Goal: Information Seeking & Learning: Learn about a topic

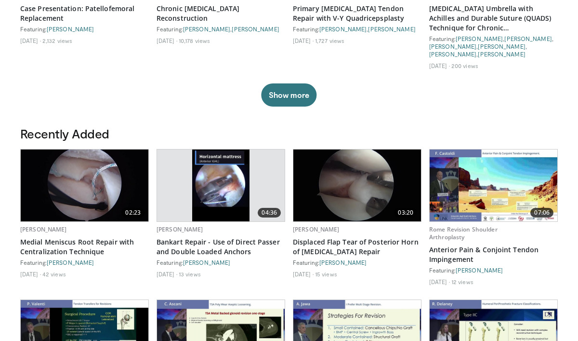
scroll to position [399, 0]
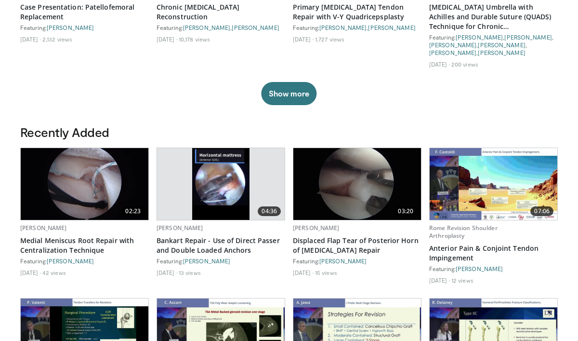
click at [86, 183] on img at bounding box center [85, 184] width 128 height 72
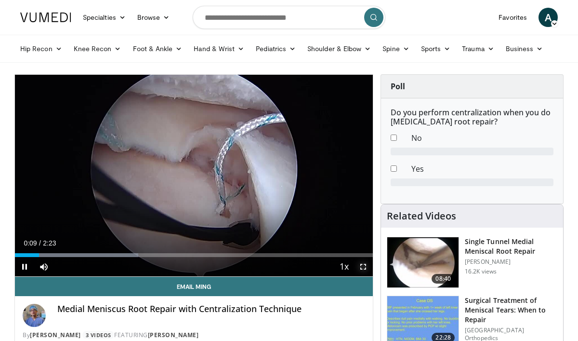
click at [363, 267] on span "Video Player" at bounding box center [363, 266] width 19 height 19
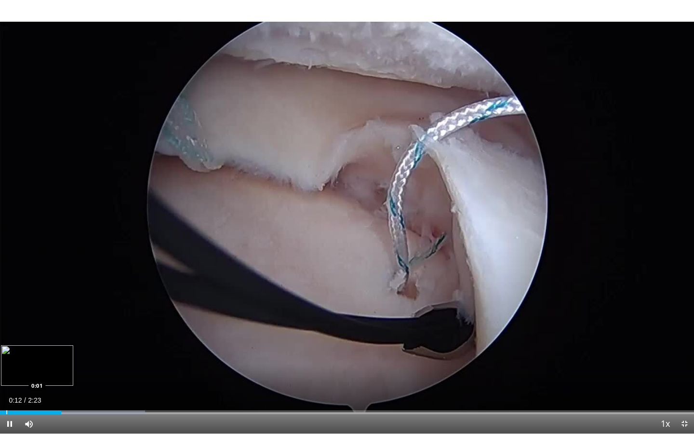
click at [6, 340] on div "Progress Bar" at bounding box center [6, 412] width 1 height 4
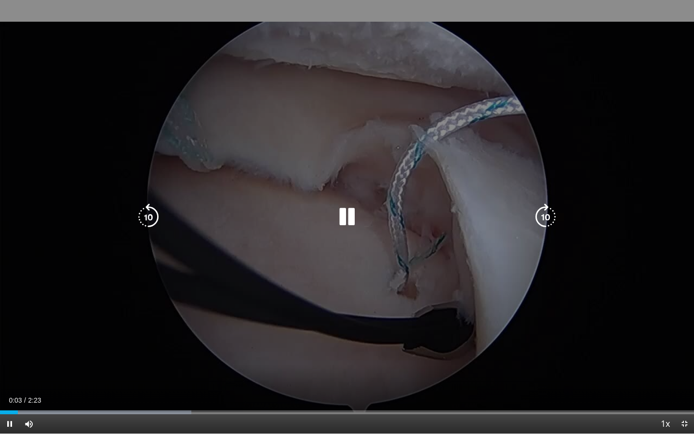
click at [240, 327] on div "10 seconds Tap to unmute" at bounding box center [347, 216] width 694 height 433
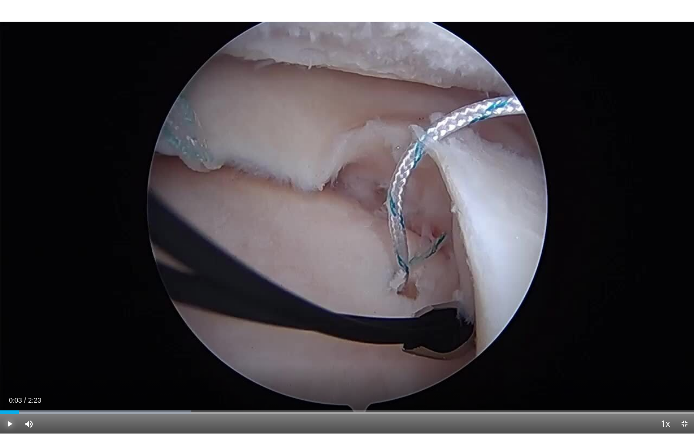
click at [9, 340] on span "Video Player" at bounding box center [9, 423] width 19 height 19
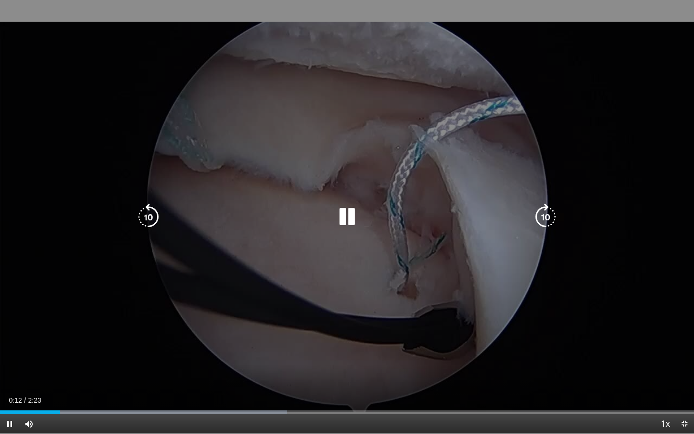
click at [79, 312] on div "10 seconds Tap to unmute" at bounding box center [347, 216] width 694 height 433
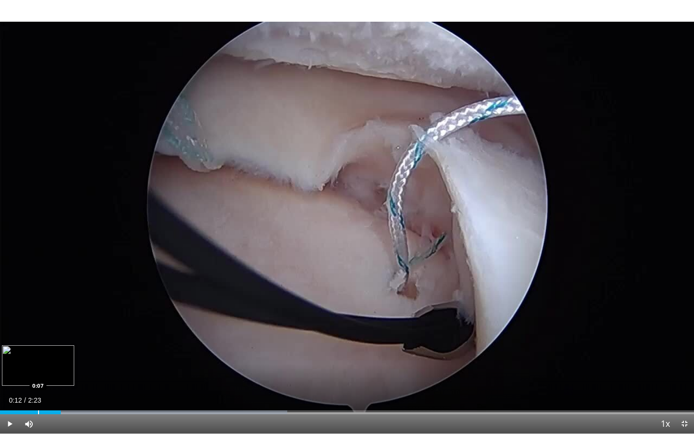
click at [38, 340] on div "Progress Bar" at bounding box center [38, 412] width 1 height 4
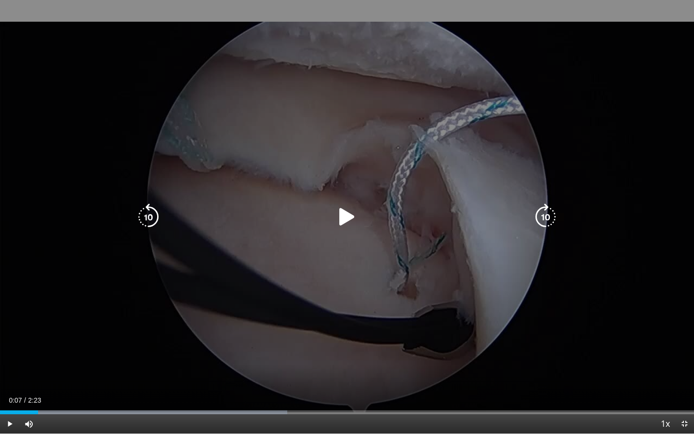
click at [72, 283] on div "10 seconds Tap to unmute" at bounding box center [347, 216] width 694 height 433
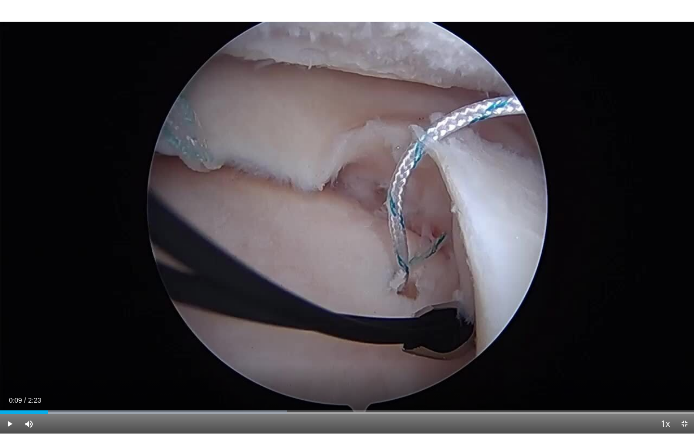
click at [72, 283] on div "10 seconds Tap to unmute" at bounding box center [347, 216] width 694 height 433
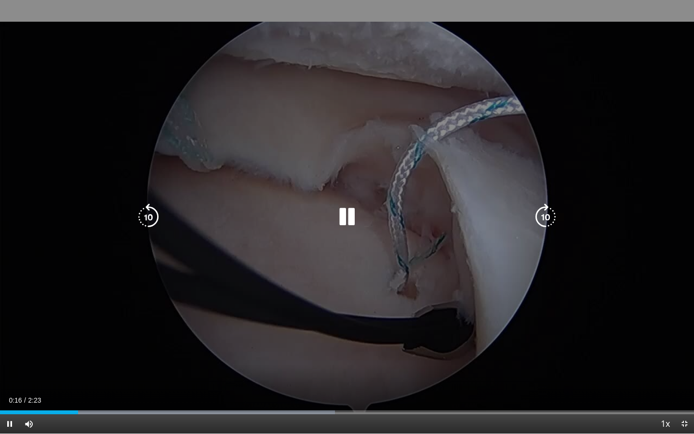
click at [76, 276] on div "10 seconds Tap to unmute" at bounding box center [347, 216] width 694 height 433
click at [192, 270] on div "10 seconds Tap to unmute" at bounding box center [347, 216] width 694 height 433
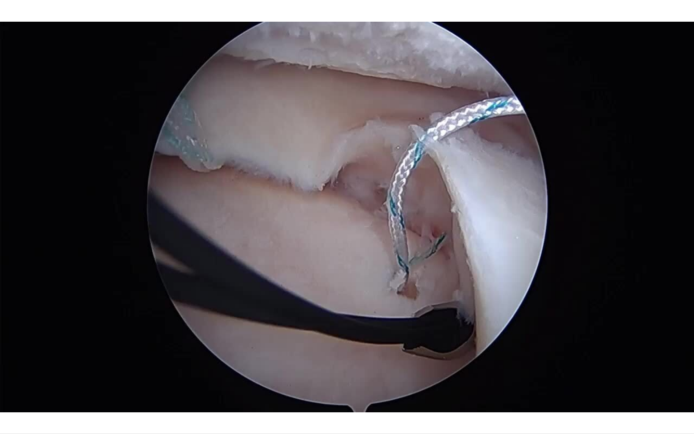
click at [192, 270] on div "10 seconds Tap to unmute" at bounding box center [347, 216] width 694 height 433
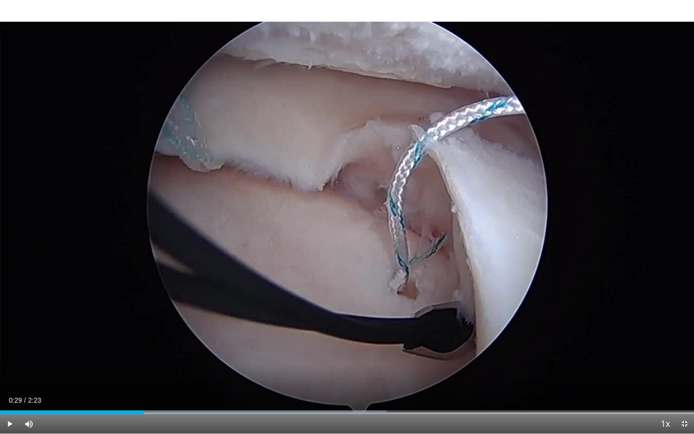
click at [192, 270] on div "10 seconds Tap to unmute" at bounding box center [347, 216] width 694 height 433
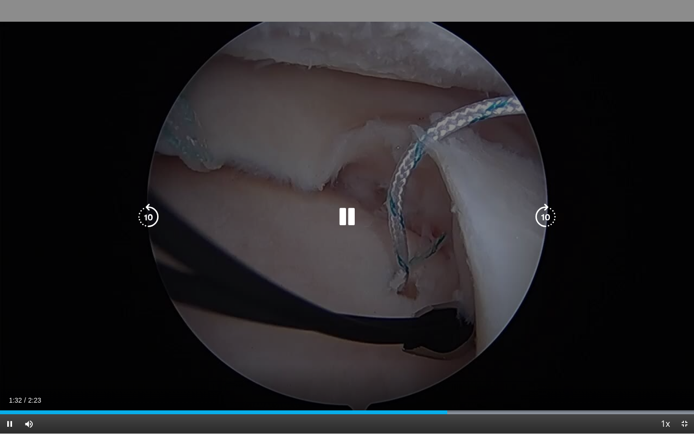
click at [215, 253] on div "10 seconds Tap to unmute" at bounding box center [347, 216] width 694 height 433
click at [214, 253] on div "10 seconds Tap to unmute" at bounding box center [347, 216] width 694 height 433
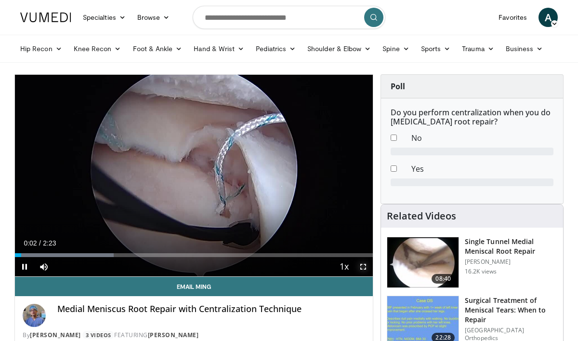
click at [363, 264] on span "Video Player" at bounding box center [363, 266] width 19 height 19
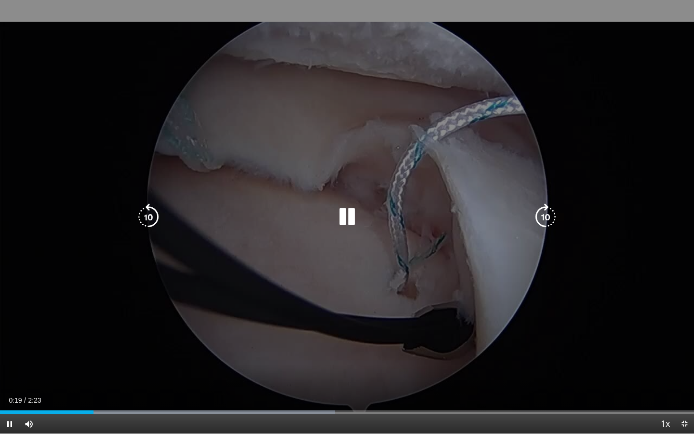
click at [332, 294] on div "10 seconds Tap to unmute" at bounding box center [347, 216] width 694 height 433
click at [332, 295] on div "10 seconds Tap to unmute" at bounding box center [347, 216] width 694 height 433
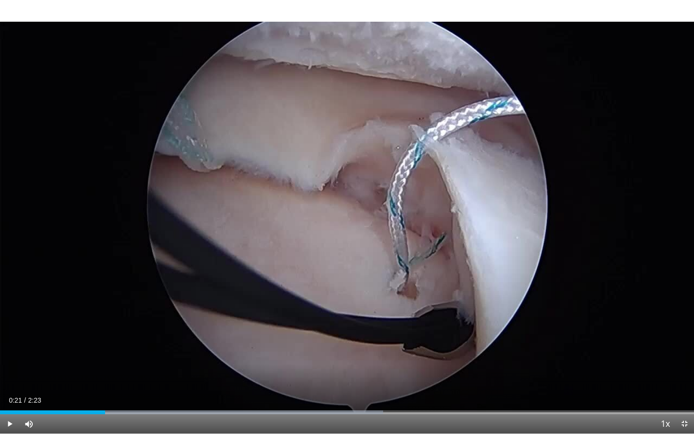
click at [332, 295] on div "10 seconds Tap to unmute" at bounding box center [347, 216] width 694 height 433
click at [131, 340] on div "Progress Bar" at bounding box center [131, 412] width 1 height 4
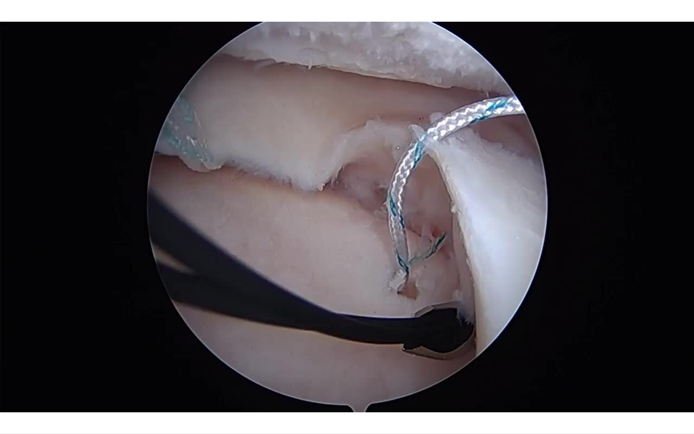
drag, startPoint x: 131, startPoint y: 410, endPoint x: 135, endPoint y: 334, distance: 76.2
click at [131, 340] on div "10 seconds Tap to unmute" at bounding box center [347, 216] width 694 height 433
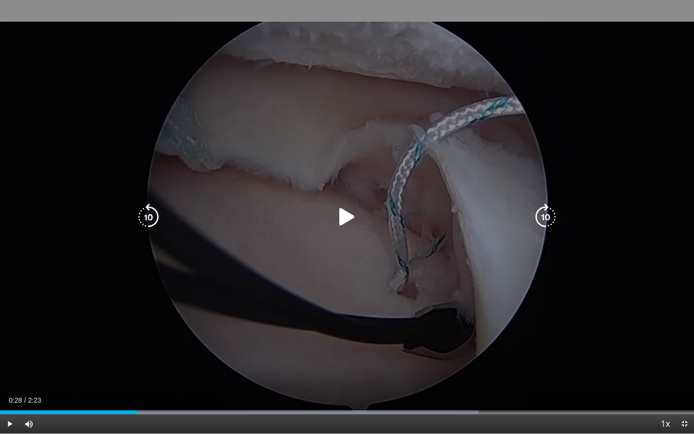
click at [137, 332] on div "10 seconds Tap to unmute" at bounding box center [347, 216] width 694 height 433
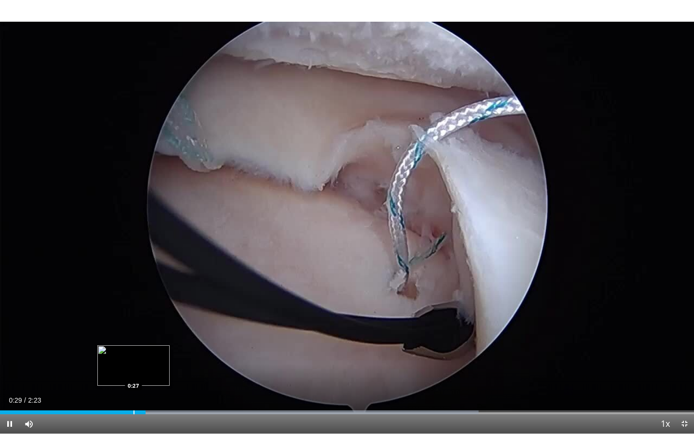
click at [133, 340] on div "Progress Bar" at bounding box center [133, 412] width 1 height 4
click at [117, 340] on div "0:31" at bounding box center [76, 412] width 152 height 4
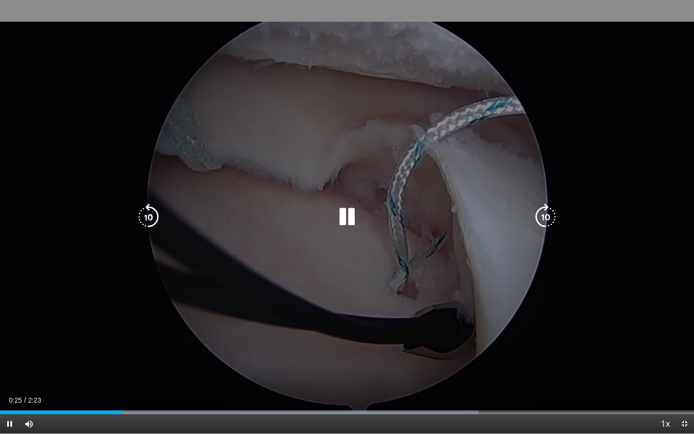
click at [110, 253] on div "10 seconds Tap to unmute" at bounding box center [347, 216] width 694 height 433
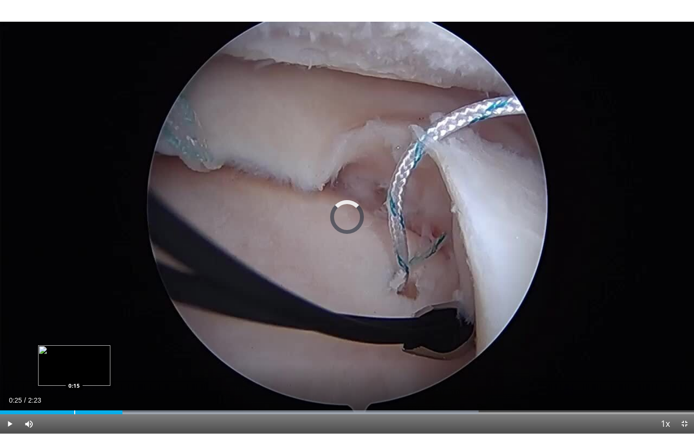
click at [74, 340] on div "Progress Bar" at bounding box center [74, 412] width 1 height 4
click at [74, 340] on div "Progress Bar" at bounding box center [244, 412] width 469 height 4
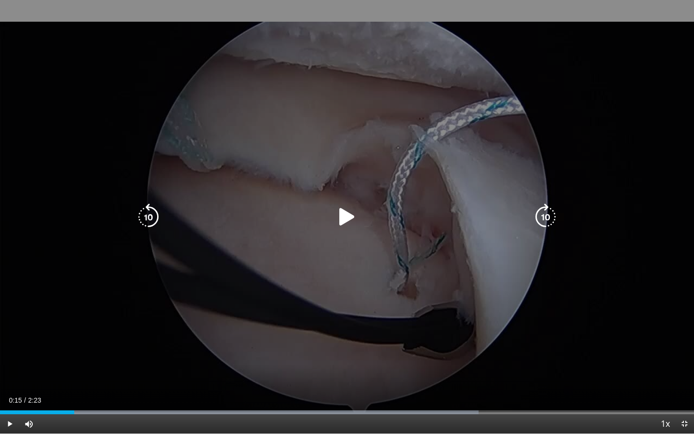
click at [110, 340] on div "10 seconds Tap to unmute" at bounding box center [347, 216] width 694 height 433
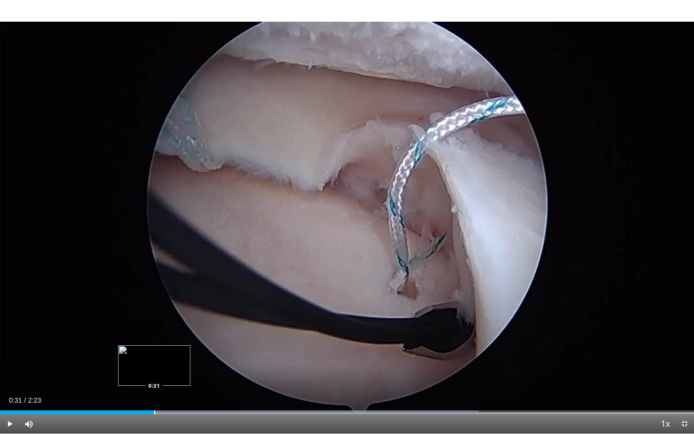
click at [154, 340] on div "Progress Bar" at bounding box center [154, 412] width 1 height 4
click at [150, 340] on div "Loaded : 82.80% 0:56 0:31" at bounding box center [347, 409] width 694 height 9
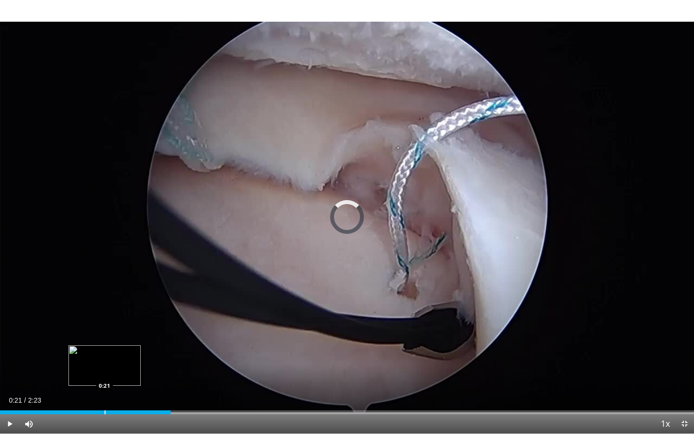
click at [105, 340] on div "Progress Bar" at bounding box center [105, 412] width 1 height 4
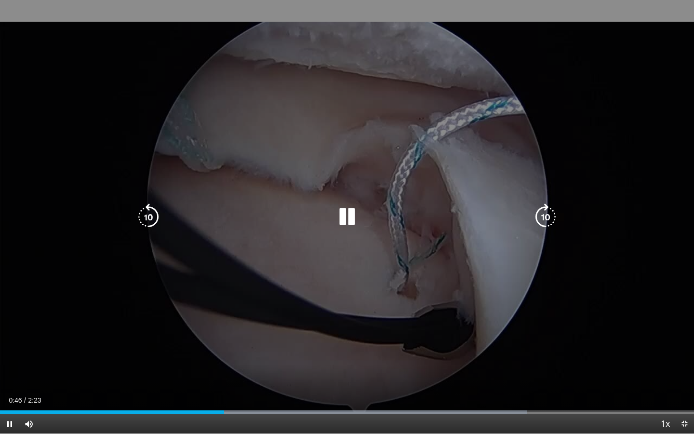
click at [251, 317] on div "10 seconds Tap to unmute" at bounding box center [347, 216] width 694 height 433
click at [310, 264] on div "10 seconds Tap to unmute" at bounding box center [347, 216] width 694 height 433
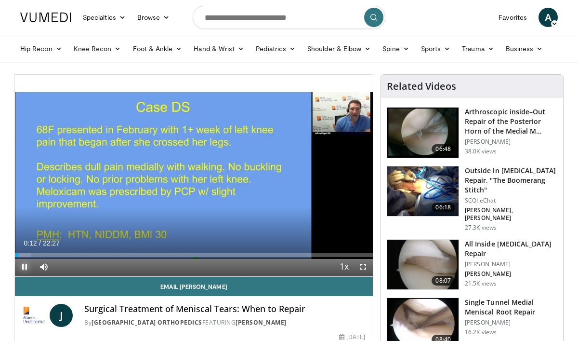
click at [25, 263] on span "Video Player" at bounding box center [24, 266] width 19 height 19
click at [436, 51] on link "Sports" at bounding box center [435, 48] width 41 height 19
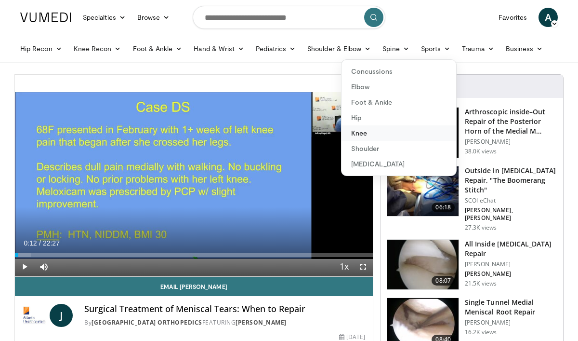
click at [357, 134] on link "Knee" at bounding box center [399, 132] width 115 height 15
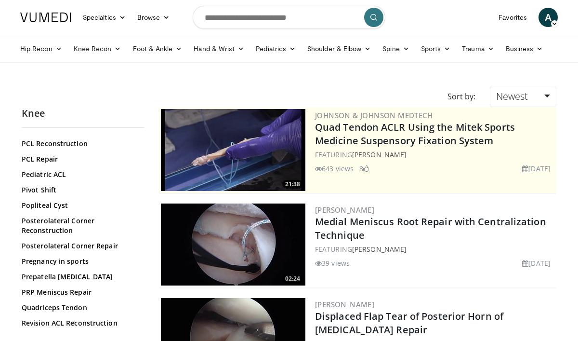
scroll to position [1001, 0]
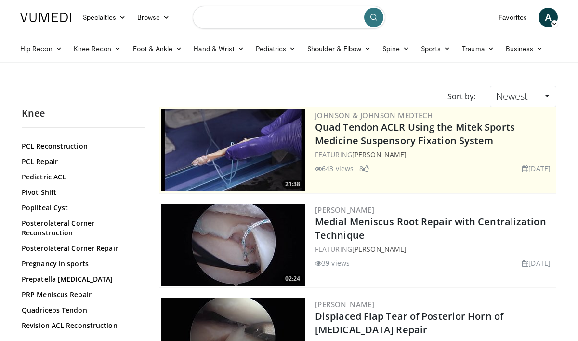
click at [212, 21] on input "Search topics, interventions" at bounding box center [289, 17] width 193 height 23
type input "**********"
click at [373, 15] on icon "submit" at bounding box center [374, 17] width 8 height 8
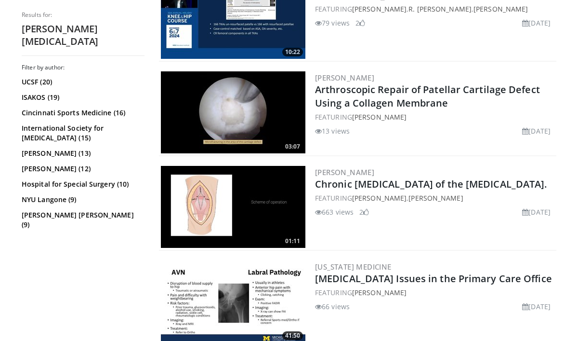
scroll to position [1860, 0]
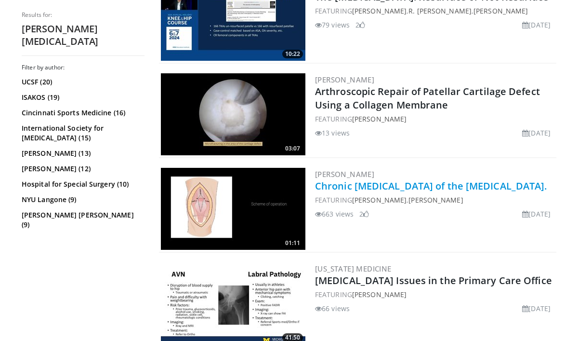
click at [377, 186] on link "Chronic rupture of the patellar ligament." at bounding box center [431, 185] width 232 height 13
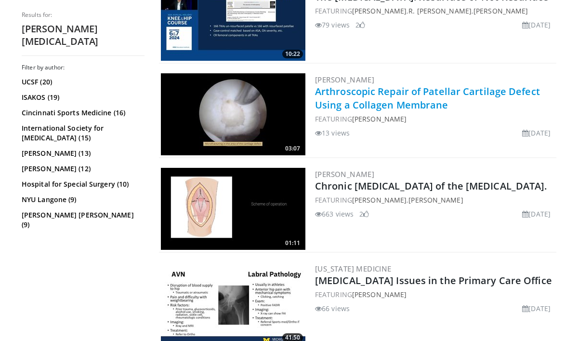
click at [393, 92] on link "Arthroscopic Repair of Patellar Cartilage Defect Using a Collagen Membrane" at bounding box center [427, 98] width 225 height 27
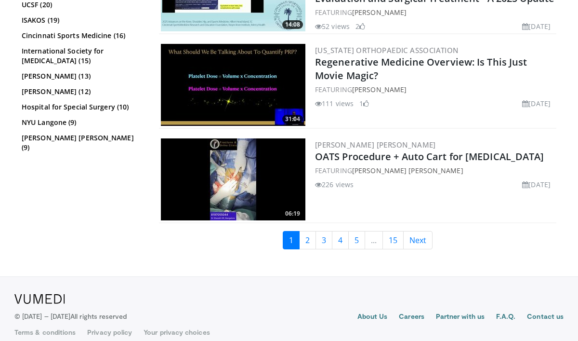
scroll to position [2456, 0]
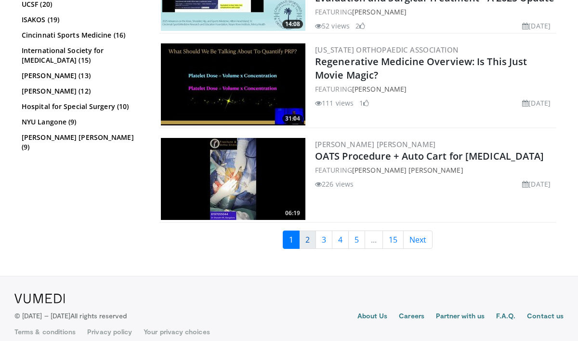
click at [307, 240] on link "2" at bounding box center [307, 239] width 17 height 18
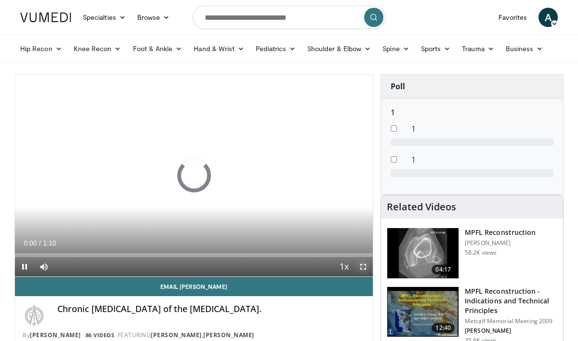
click at [364, 264] on span "Video Player" at bounding box center [363, 266] width 19 height 19
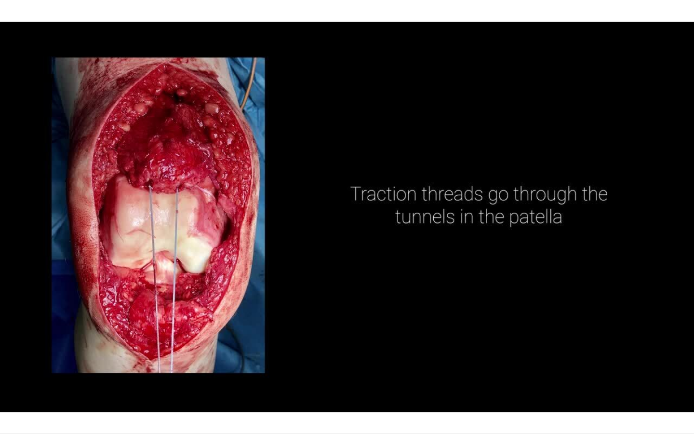
click at [364, 327] on div "10 seconds Tap to unmute" at bounding box center [347, 216] width 694 height 433
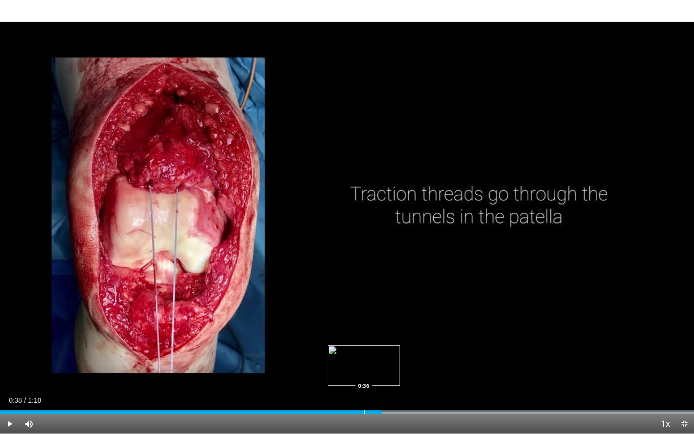
click at [364, 340] on div "Progress Bar" at bounding box center [364, 412] width 1 height 4
click at [341, 340] on div "Loaded : 100.00% 0:36 0:34" at bounding box center [347, 409] width 694 height 9
click at [341, 340] on div "Loaded : 100.00% 0:34 0:34" at bounding box center [347, 409] width 694 height 9
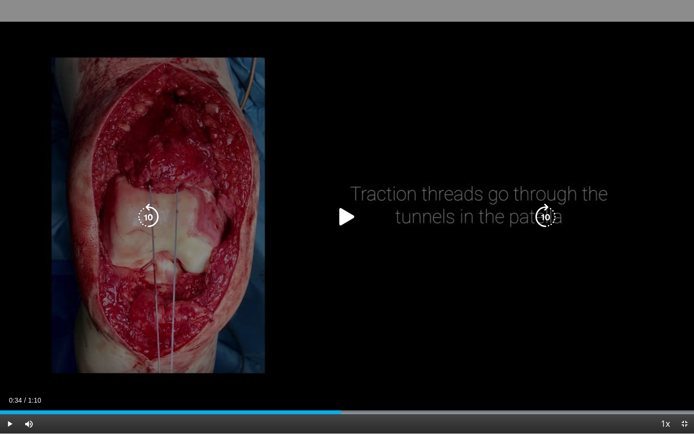
click at [365, 333] on div "10 seconds Tap to unmute" at bounding box center [347, 216] width 694 height 433
click at [345, 295] on div "10 seconds Tap to unmute" at bounding box center [347, 216] width 694 height 433
click at [255, 305] on div "10 seconds Tap to unmute" at bounding box center [347, 216] width 694 height 433
click at [253, 304] on div "10 seconds Tap to unmute" at bounding box center [347, 216] width 694 height 433
click at [255, 304] on div "10 seconds Tap to unmute" at bounding box center [347, 216] width 694 height 433
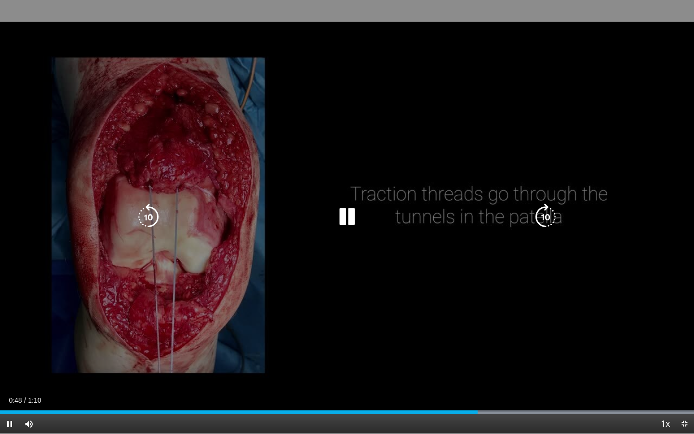
click at [255, 304] on div "10 seconds Tap to unmute" at bounding box center [347, 216] width 694 height 433
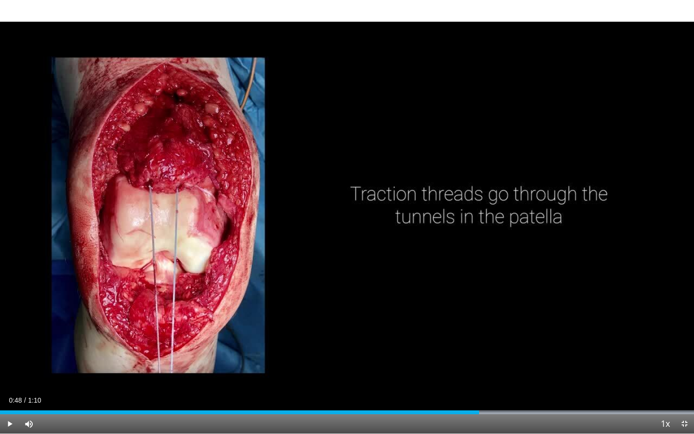
click at [255, 304] on div "10 seconds Tap to unmute" at bounding box center [347, 216] width 694 height 433
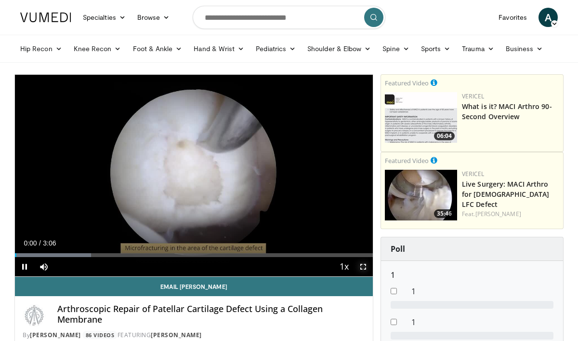
click at [362, 266] on span "Video Player" at bounding box center [363, 266] width 19 height 19
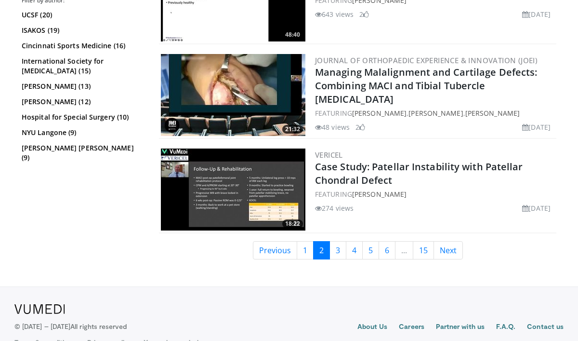
scroll to position [2249, 0]
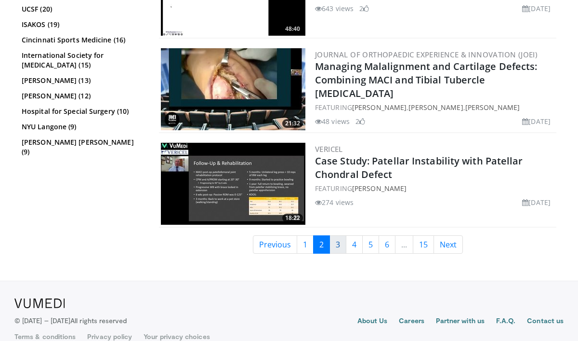
click at [339, 235] on link "3" at bounding box center [338, 244] width 17 height 18
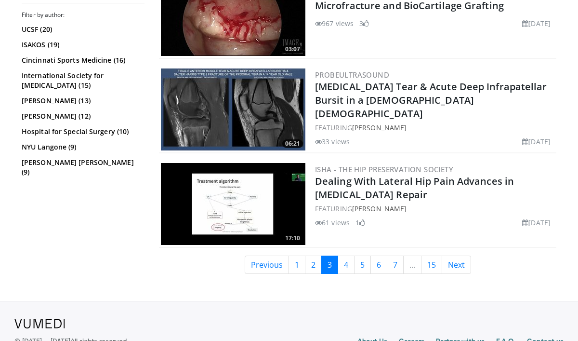
scroll to position [2404, 0]
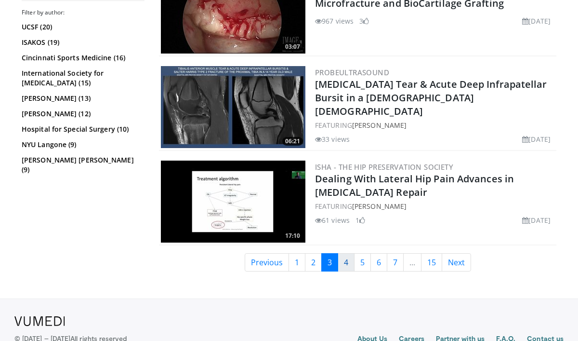
click at [347, 261] on link "4" at bounding box center [346, 262] width 17 height 18
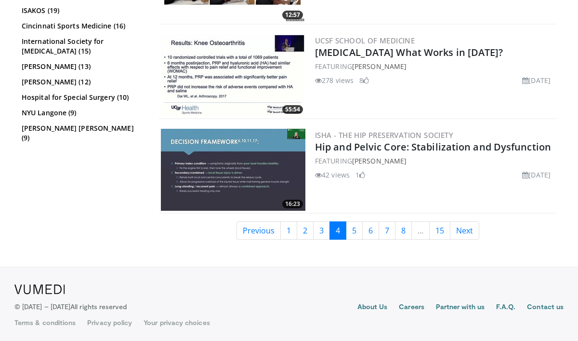
scroll to position [2344, 0]
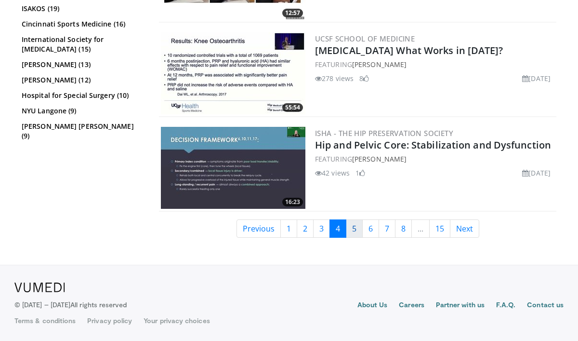
click at [353, 229] on link "5" at bounding box center [354, 228] width 17 height 18
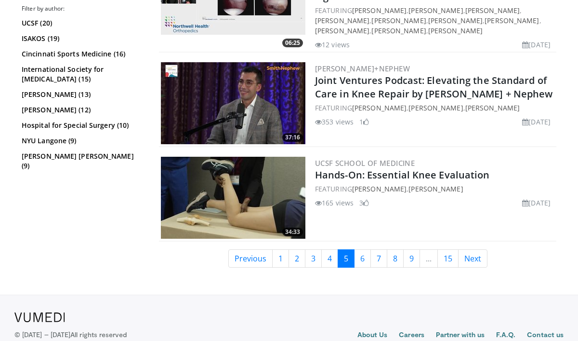
scroll to position [2451, 0]
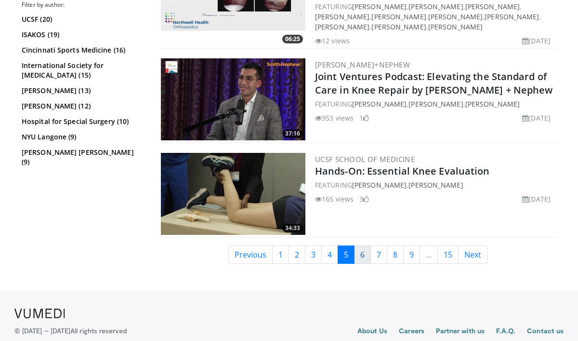
click at [362, 250] on link "6" at bounding box center [362, 254] width 17 height 18
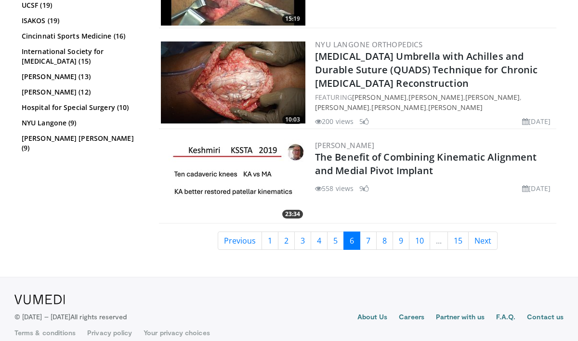
scroll to position [2383, 0]
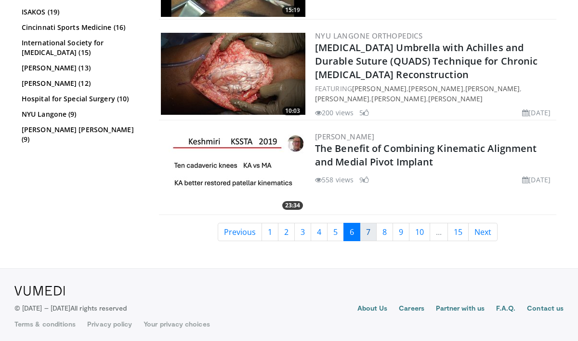
click at [368, 232] on link "7" at bounding box center [368, 232] width 17 height 18
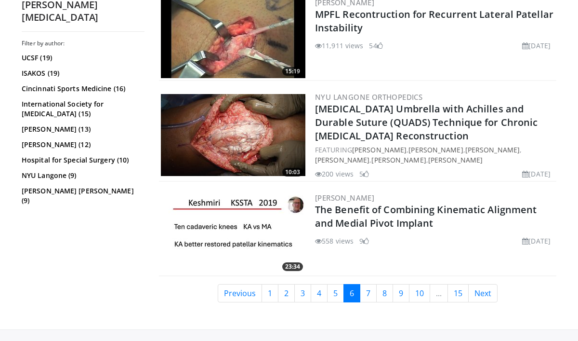
scroll to position [2322, 0]
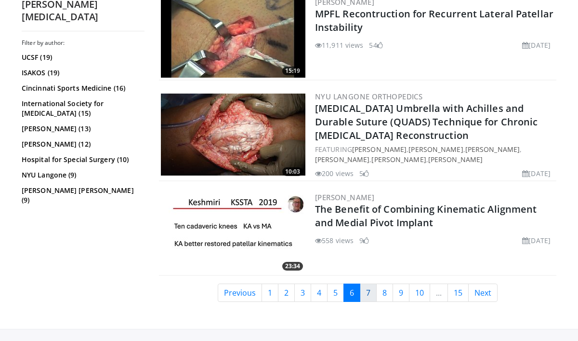
click at [368, 288] on link "7" at bounding box center [368, 292] width 17 height 18
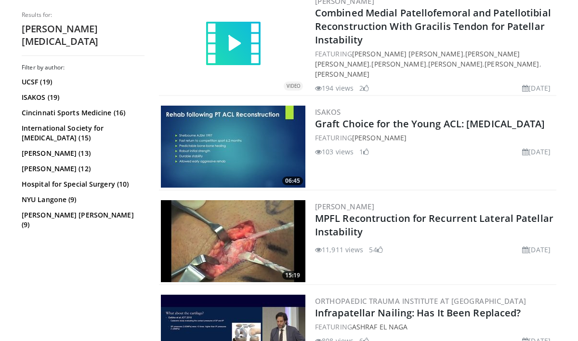
scroll to position [398, 0]
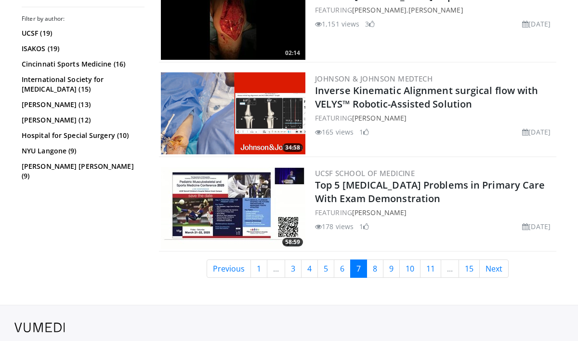
scroll to position [2331, 0]
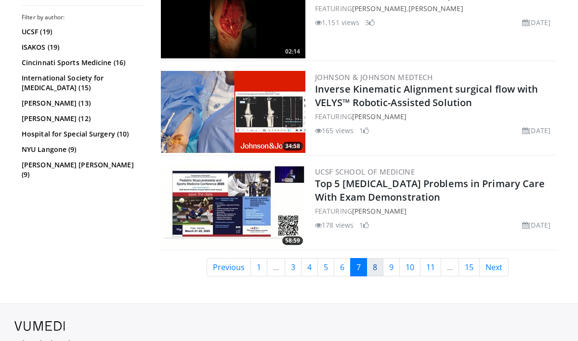
click at [377, 258] on link "8" at bounding box center [375, 267] width 17 height 18
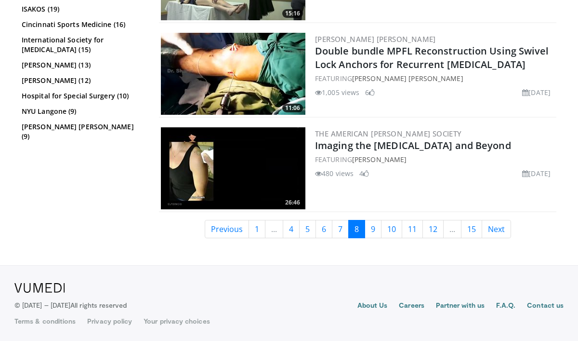
scroll to position [2255, 0]
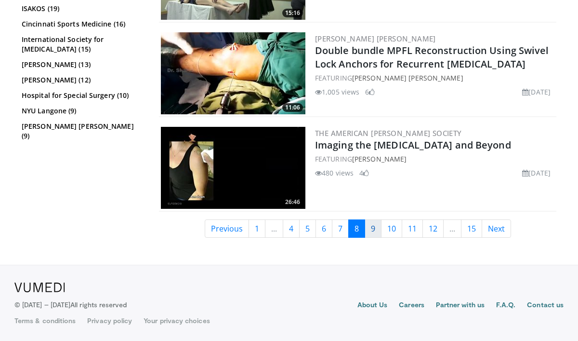
click at [373, 231] on link "9" at bounding box center [373, 228] width 17 height 18
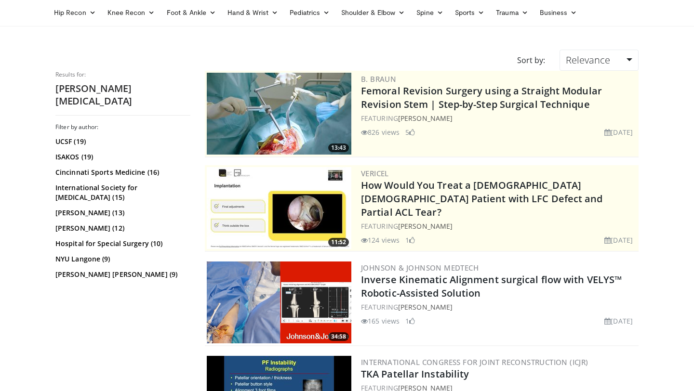
scroll to position [0, 0]
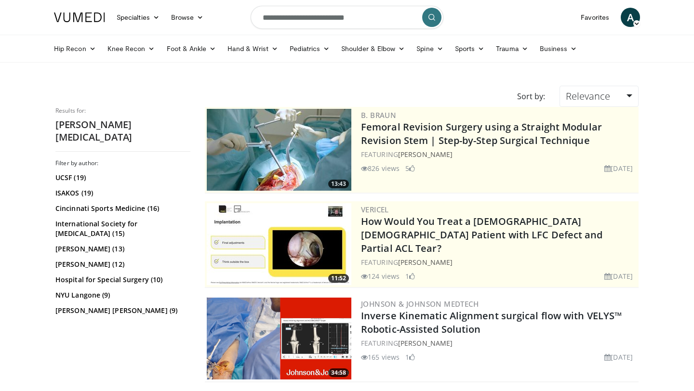
click at [430, 16] on icon "submit" at bounding box center [432, 17] width 8 height 8
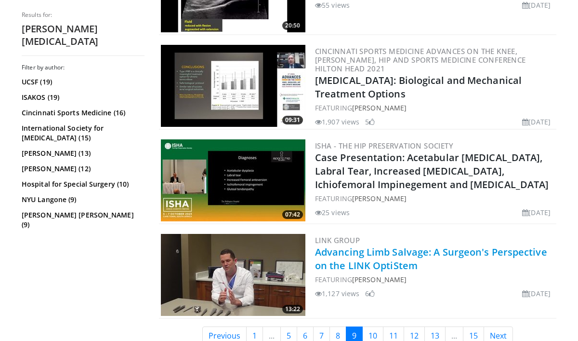
scroll to position [2140, 0]
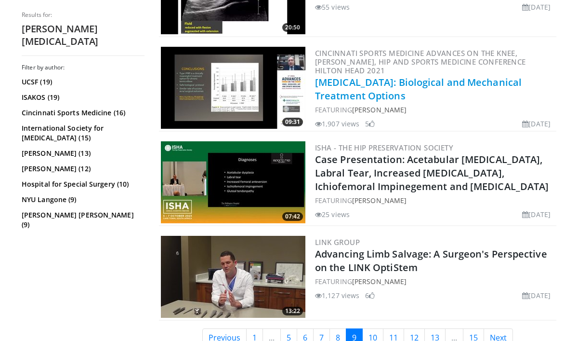
click at [410, 81] on link "[MEDICAL_DATA]: Biological and Mechanical Treatment Options" at bounding box center [418, 89] width 207 height 27
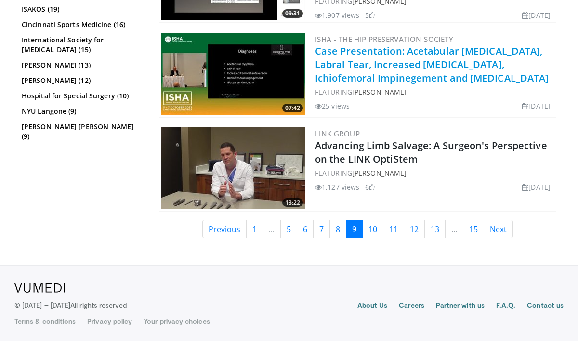
scroll to position [2249, 0]
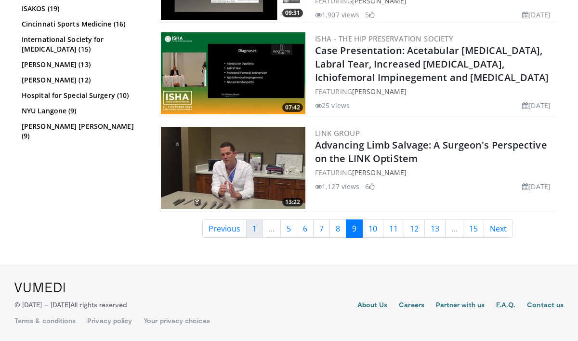
click at [254, 230] on link "1" at bounding box center [254, 228] width 17 height 18
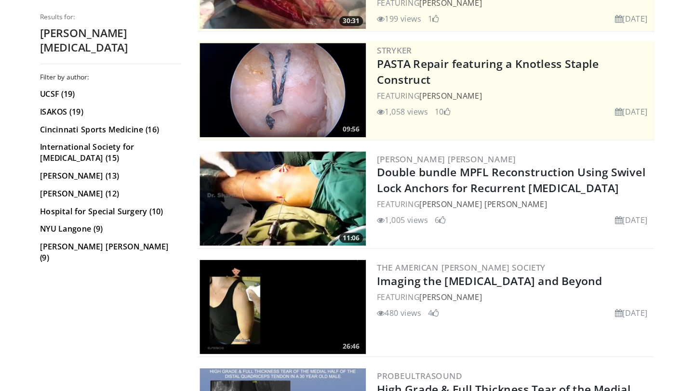
scroll to position [0, 0]
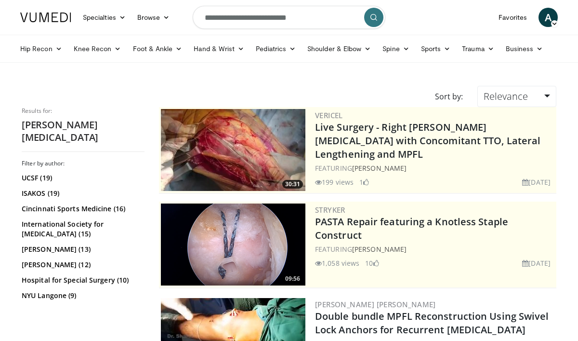
click at [375, 16] on icon "submit" at bounding box center [374, 17] width 8 height 8
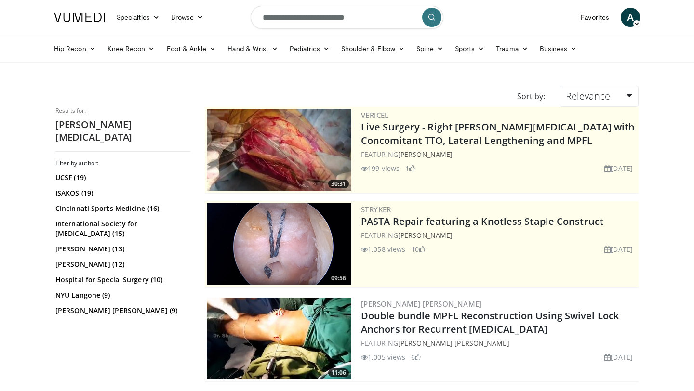
click at [432, 12] on button "submit" at bounding box center [431, 17] width 19 height 19
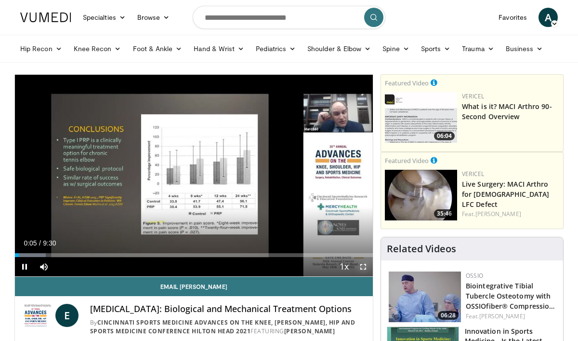
click at [364, 264] on span "Video Player" at bounding box center [363, 266] width 19 height 19
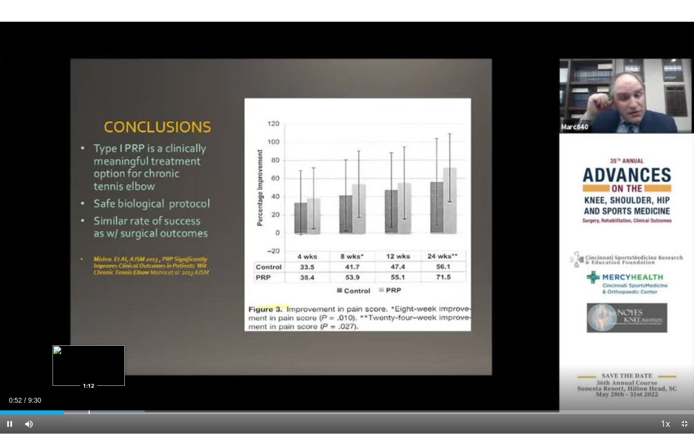
click at [89, 340] on div "Progress Bar" at bounding box center [89, 412] width 1 height 4
click at [124, 340] on div "Progress Bar" at bounding box center [124, 412] width 1 height 4
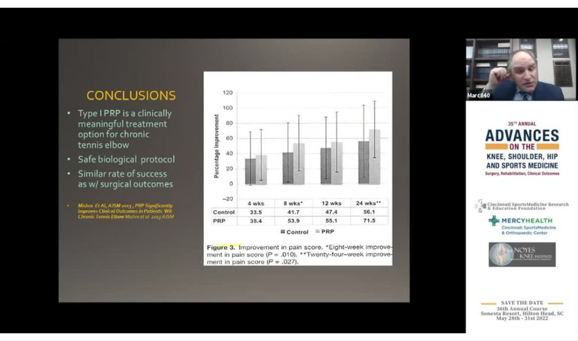
scroll to position [75, 0]
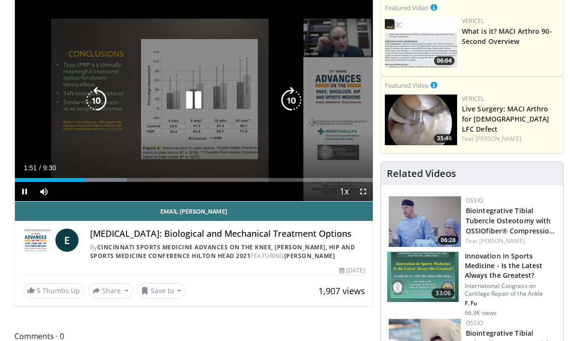
click at [198, 98] on icon "Video Player" at bounding box center [193, 100] width 27 height 27
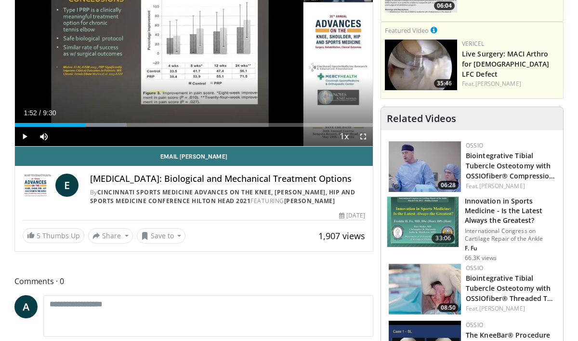
scroll to position [0, 0]
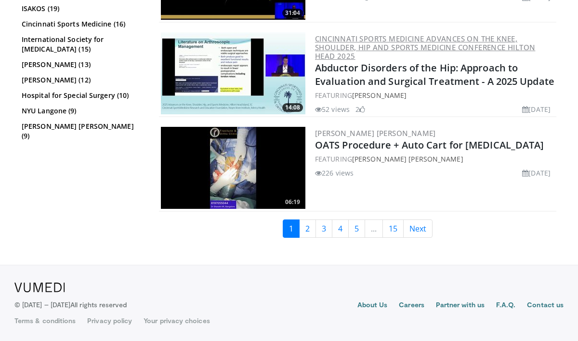
scroll to position [2464, 0]
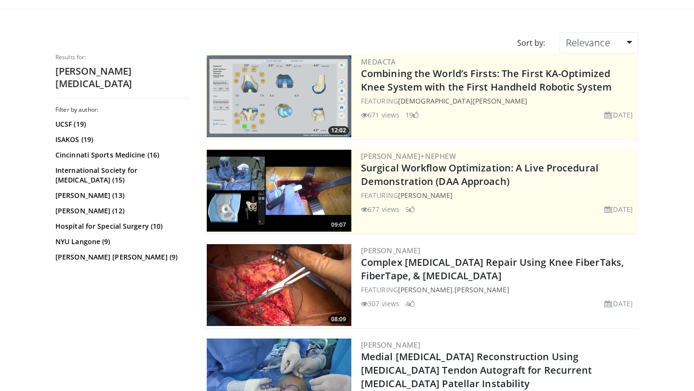
scroll to position [54, 0]
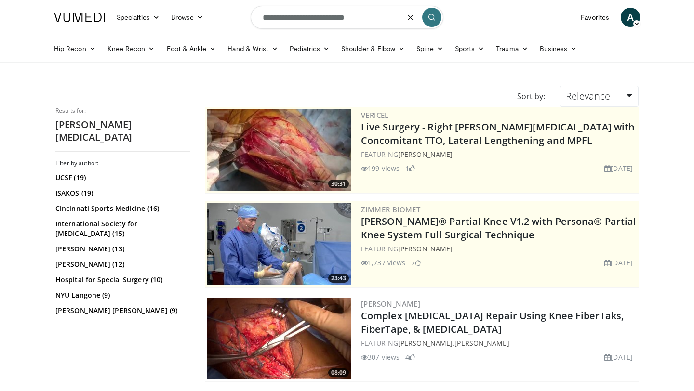
click at [262, 16] on input "**********" at bounding box center [347, 17] width 193 height 23
click at [369, 20] on input "**********" at bounding box center [347, 17] width 193 height 23
click at [364, 15] on input "**********" at bounding box center [347, 17] width 193 height 23
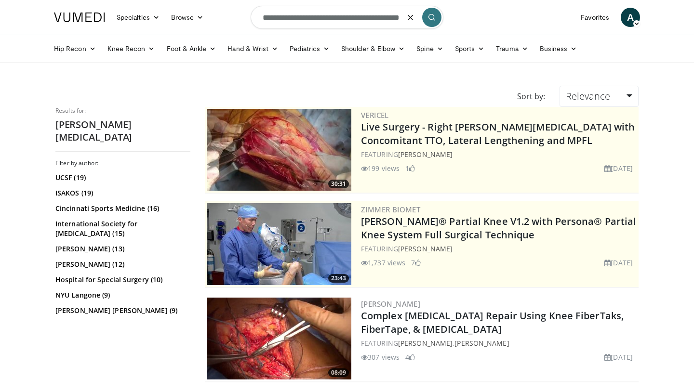
type input "**********"
click at [432, 17] on icon "submit" at bounding box center [432, 17] width 8 height 8
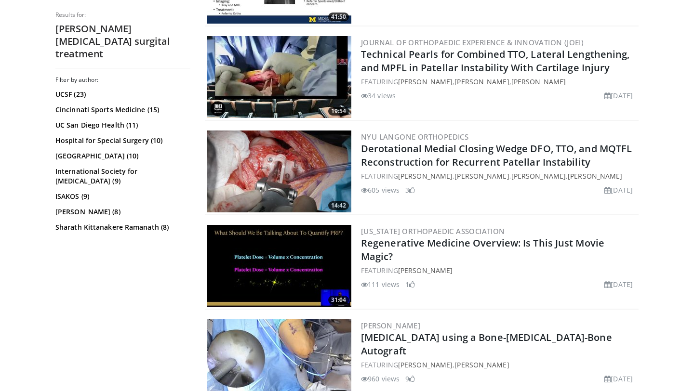
scroll to position [1493, 0]
